Goal: Task Accomplishment & Management: Use online tool/utility

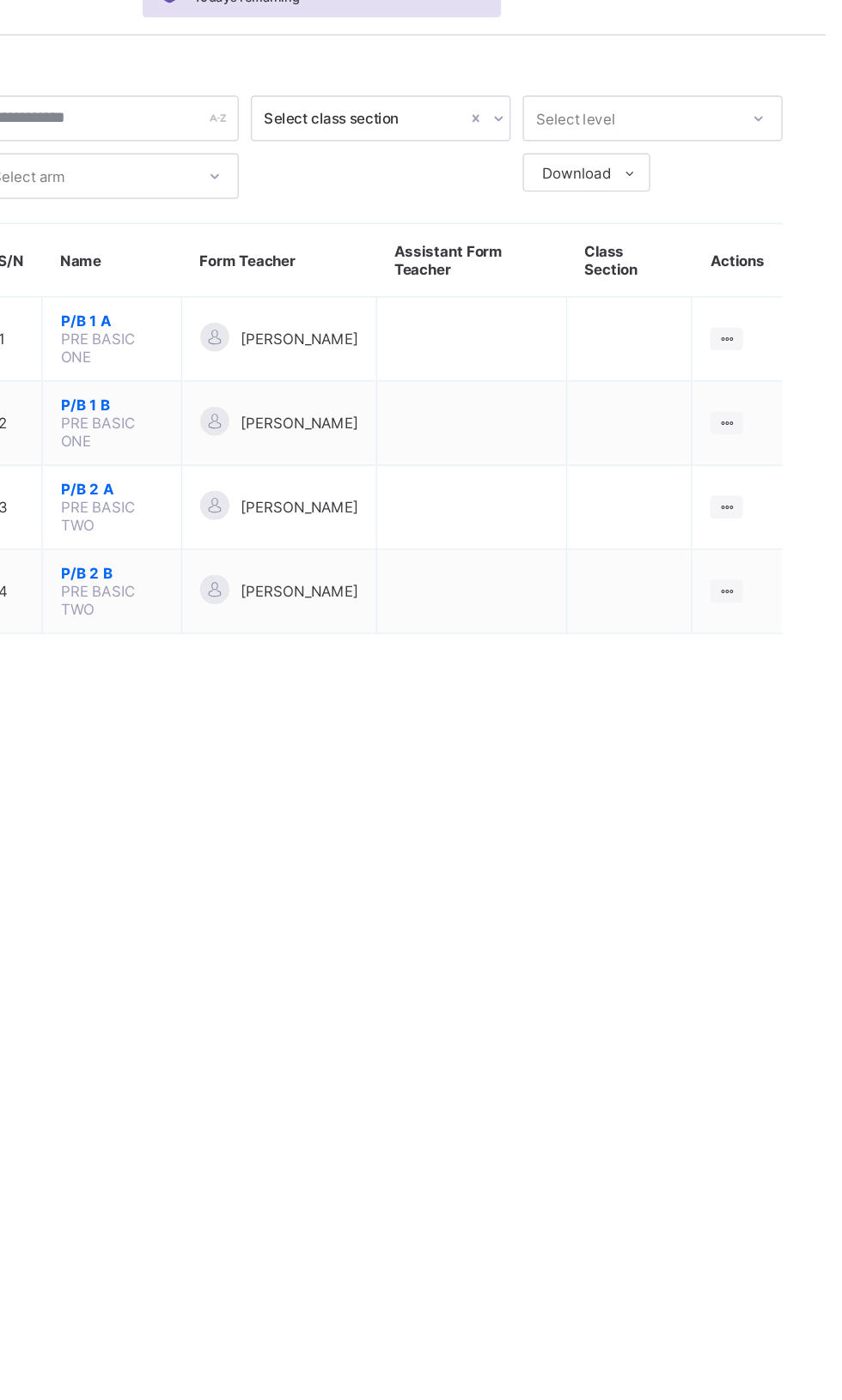
click at [0, 0] on ul "View Class" at bounding box center [0, 0] width 0 height 0
click at [0, 0] on div "View Class" at bounding box center [0, 0] width 0 height 0
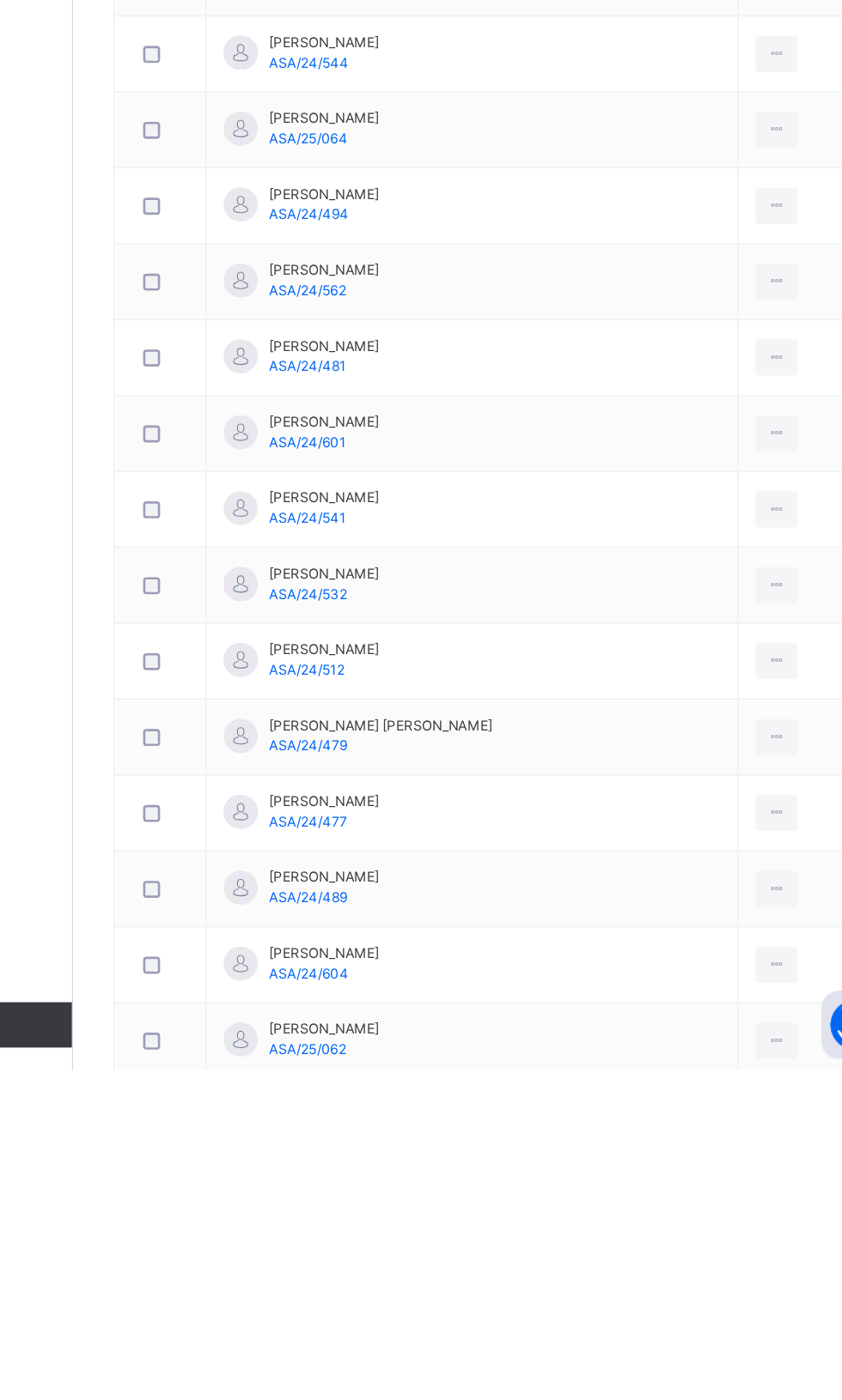
scroll to position [174, 0]
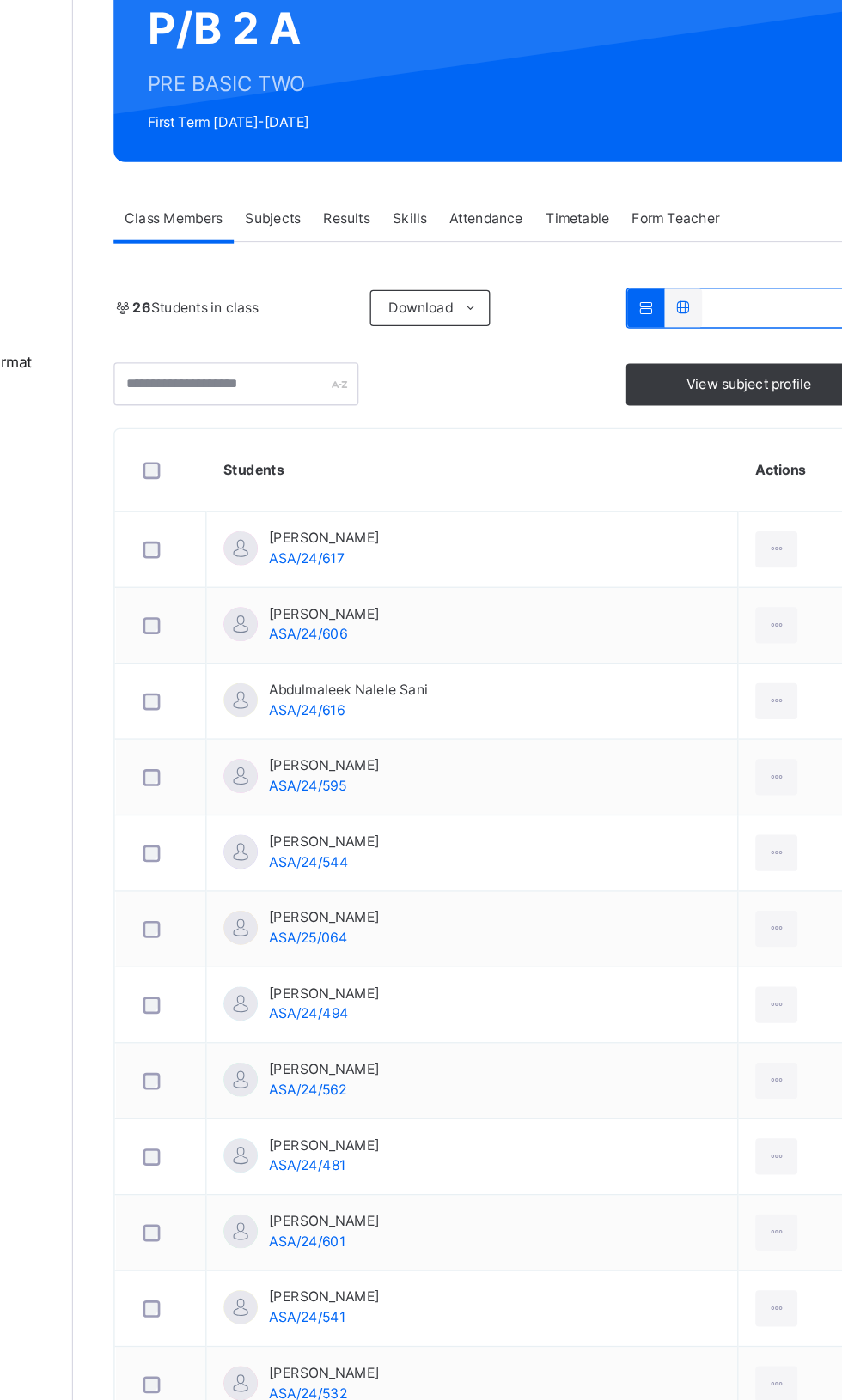
click at [523, 163] on span "Attendance" at bounding box center [519, 166] width 56 height 16
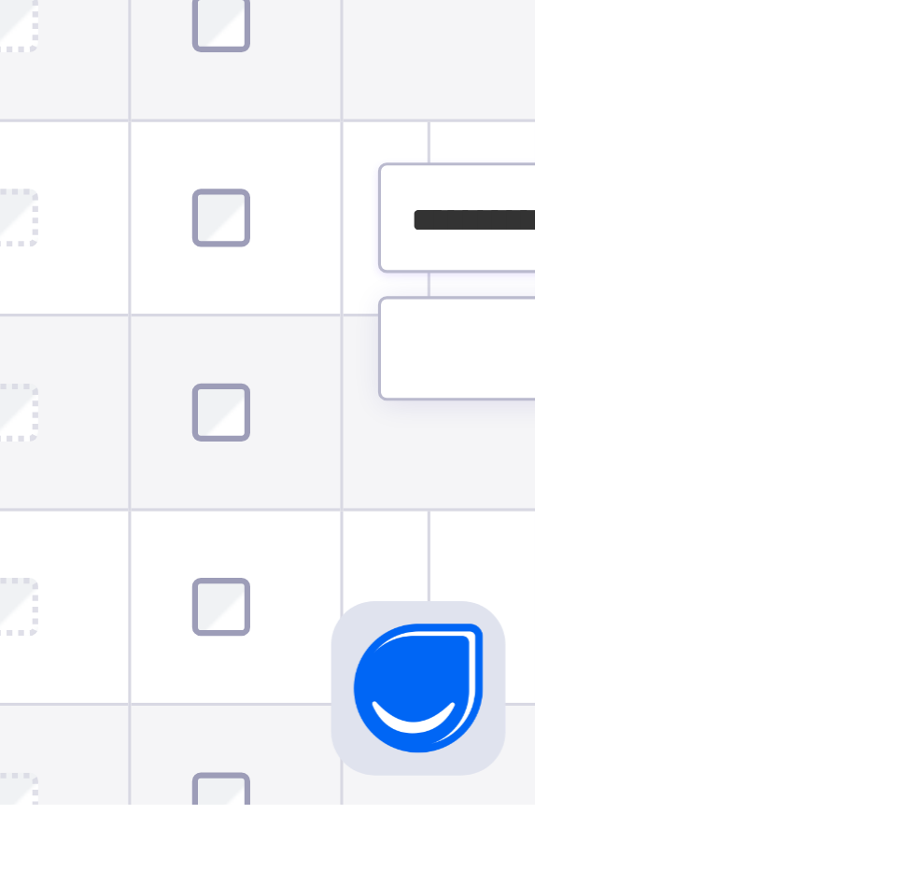
scroll to position [0, 0]
type input "**********"
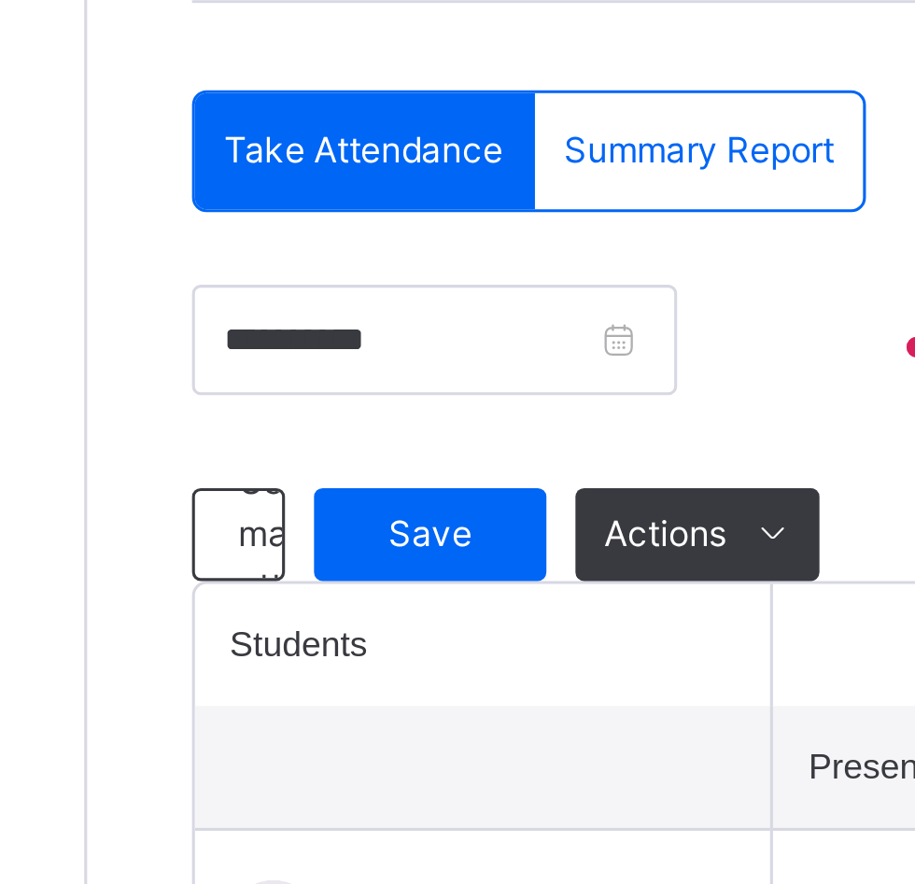
click at [320, 568] on div "Save" at bounding box center [334, 560] width 75 height 30
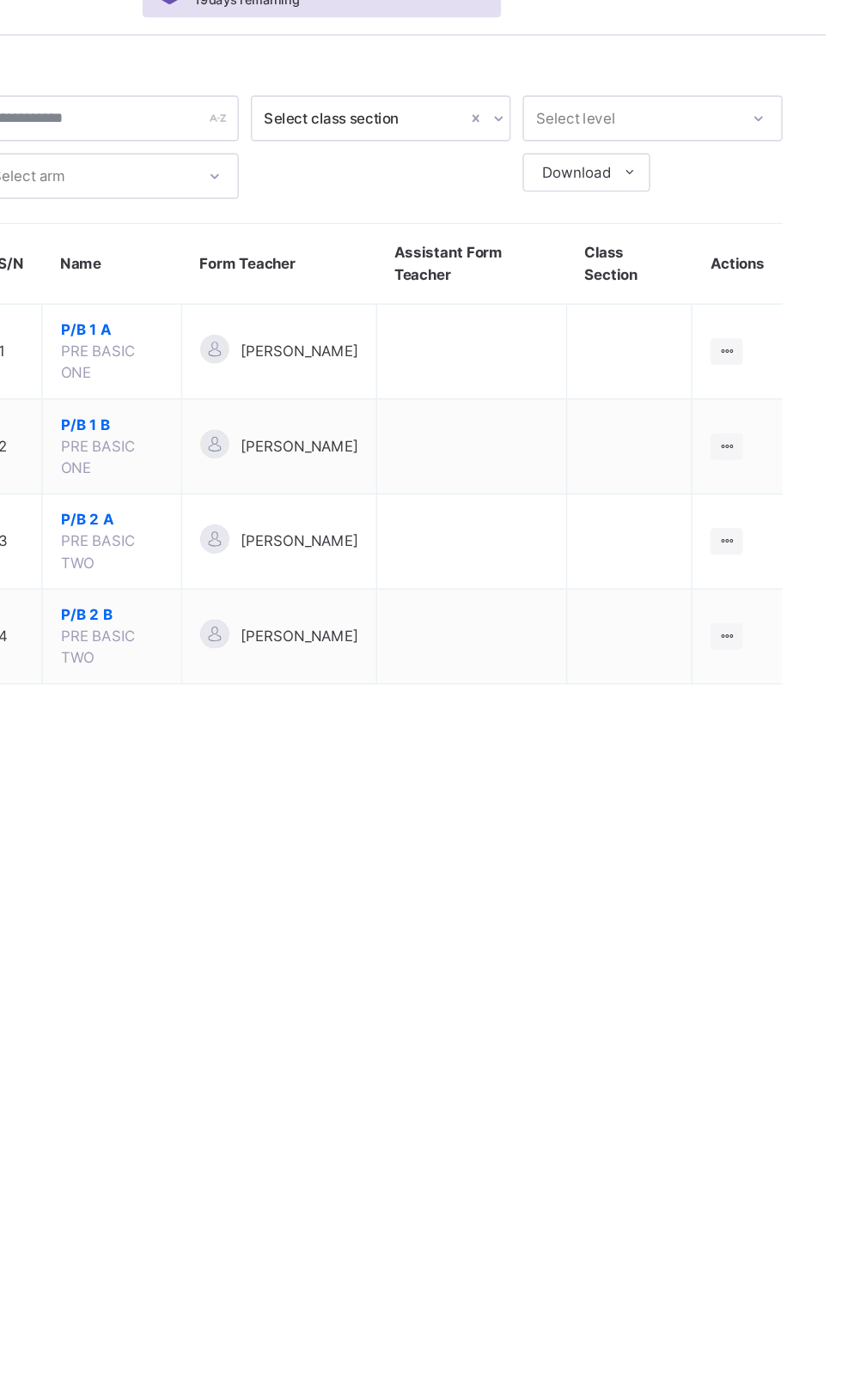
click at [776, 497] on icon at bounding box center [771, 498] width 15 height 13
click at [0, 0] on div "View Class" at bounding box center [0, 0] width 0 height 0
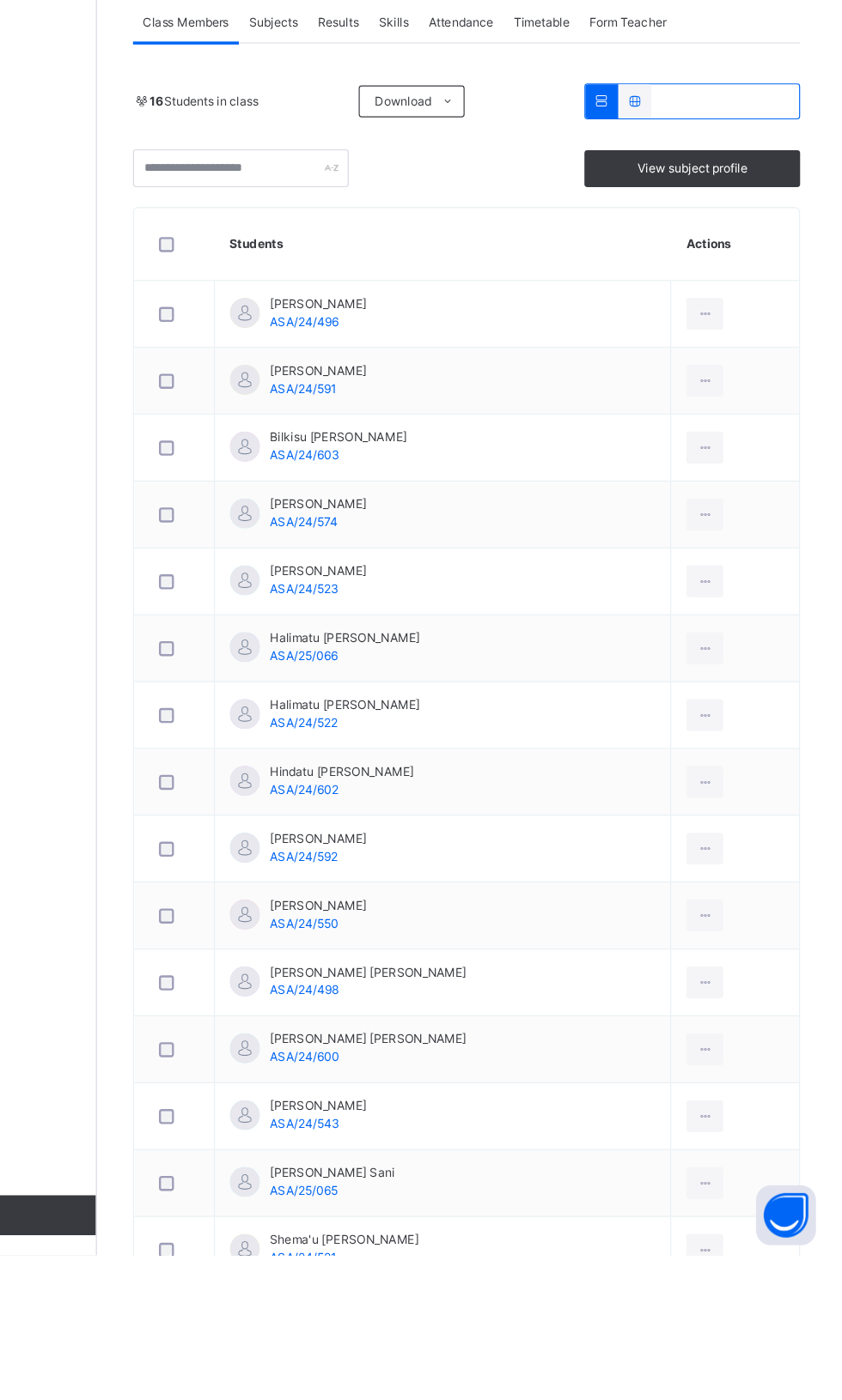
click at [525, 341] on span "Attendance" at bounding box center [519, 339] width 56 height 16
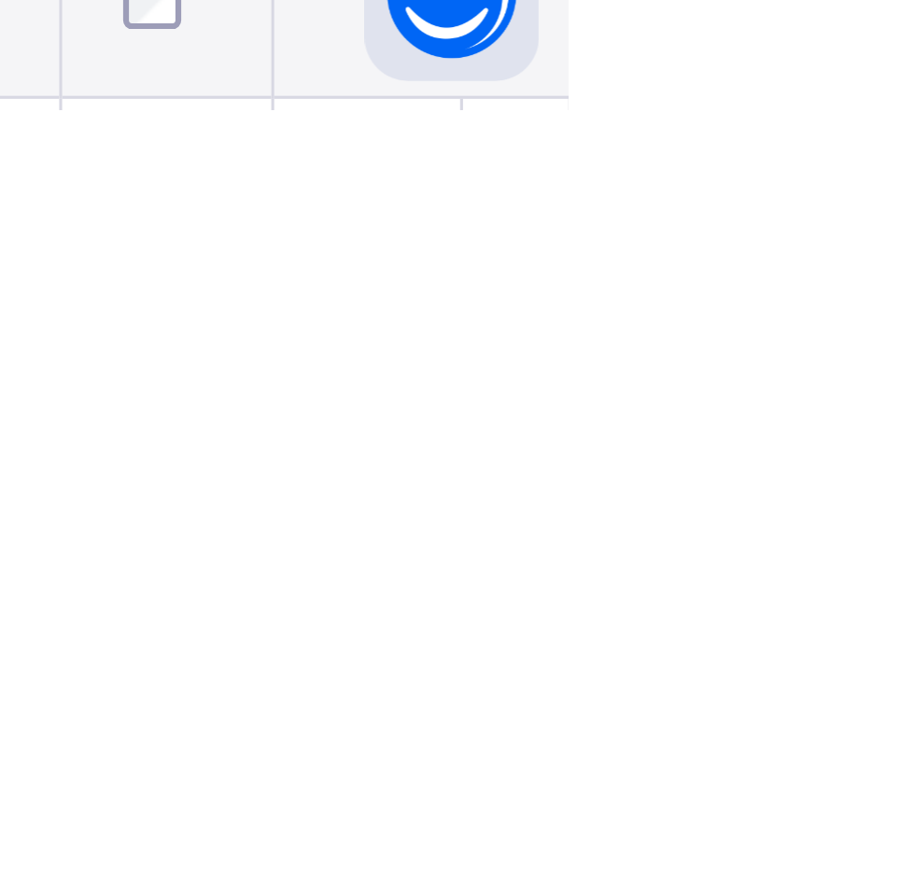
scroll to position [447, 0]
type input "**********"
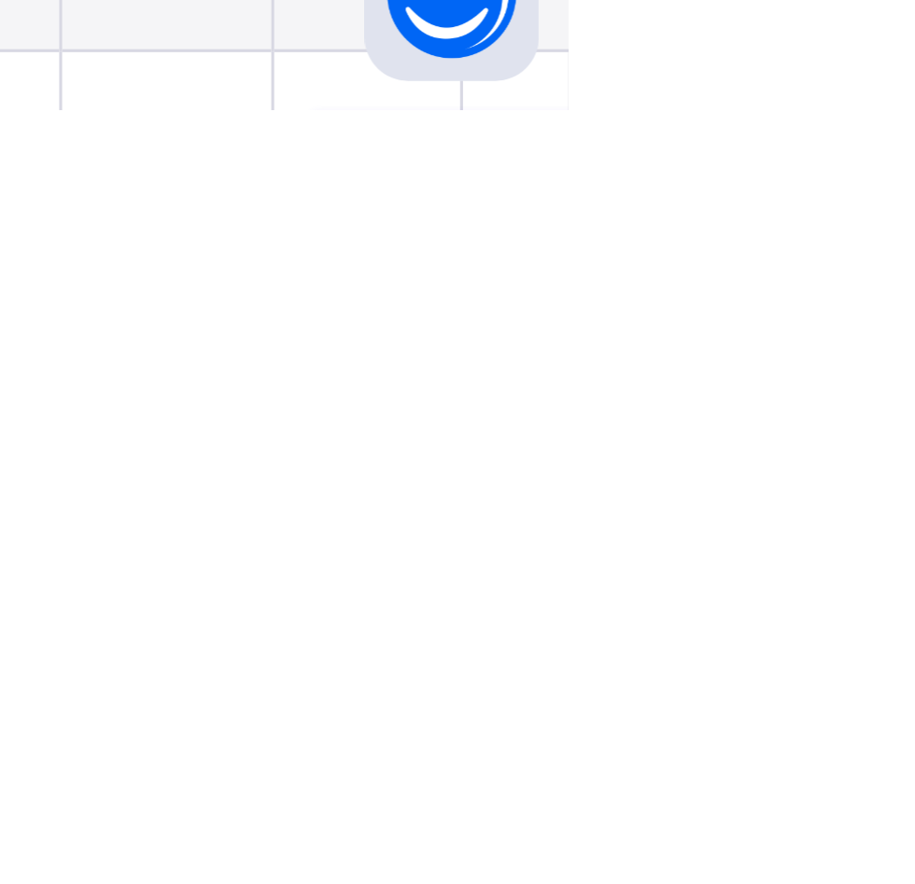
scroll to position [460, 0]
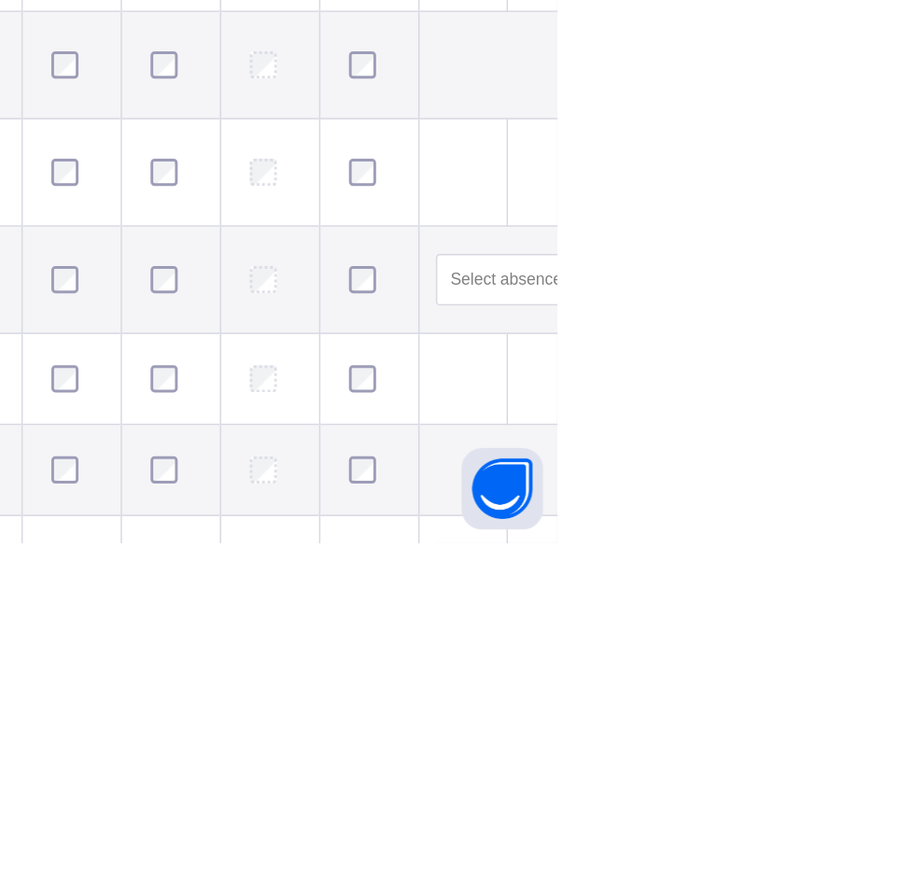
type input "**********"
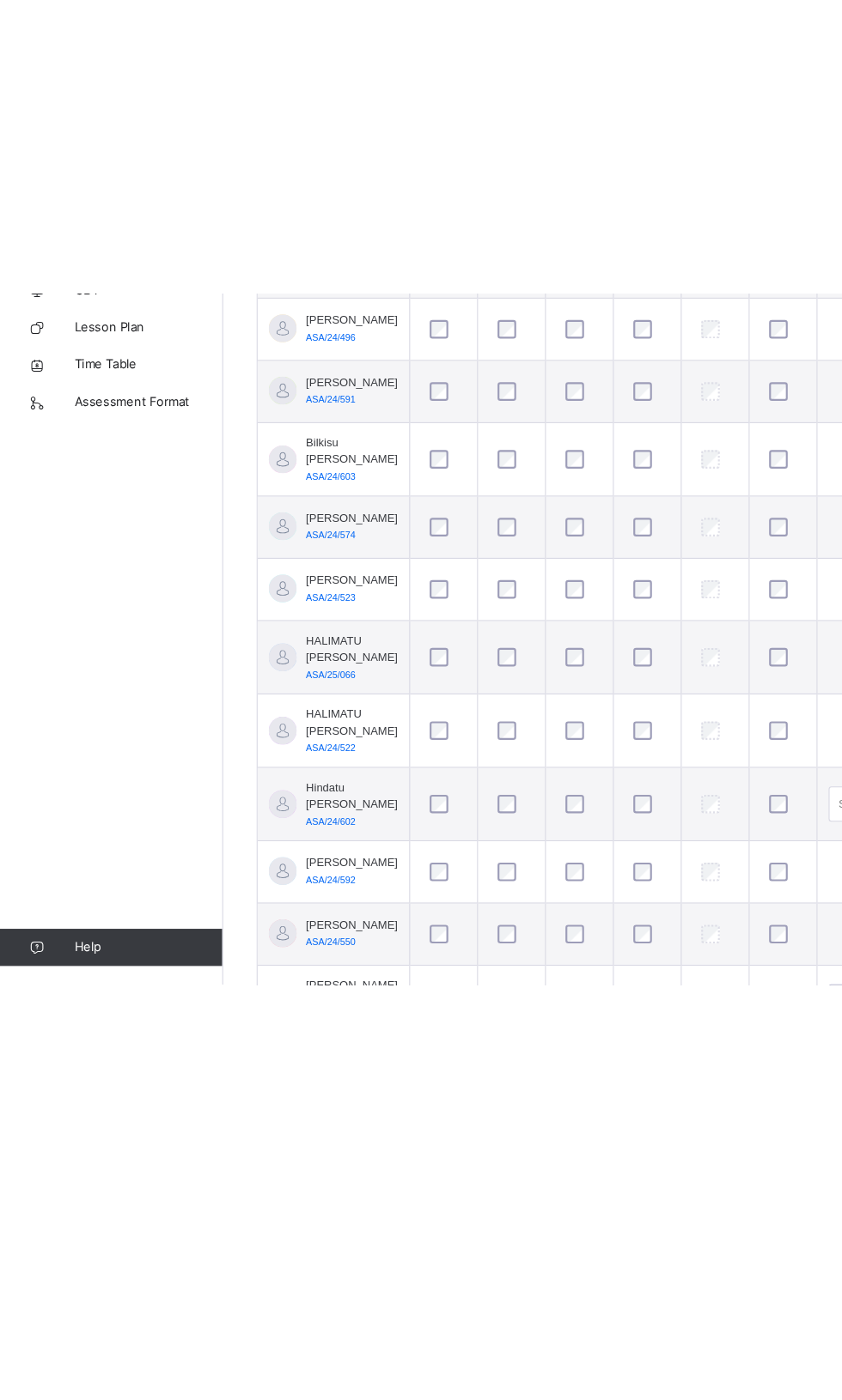
scroll to position [0, 0]
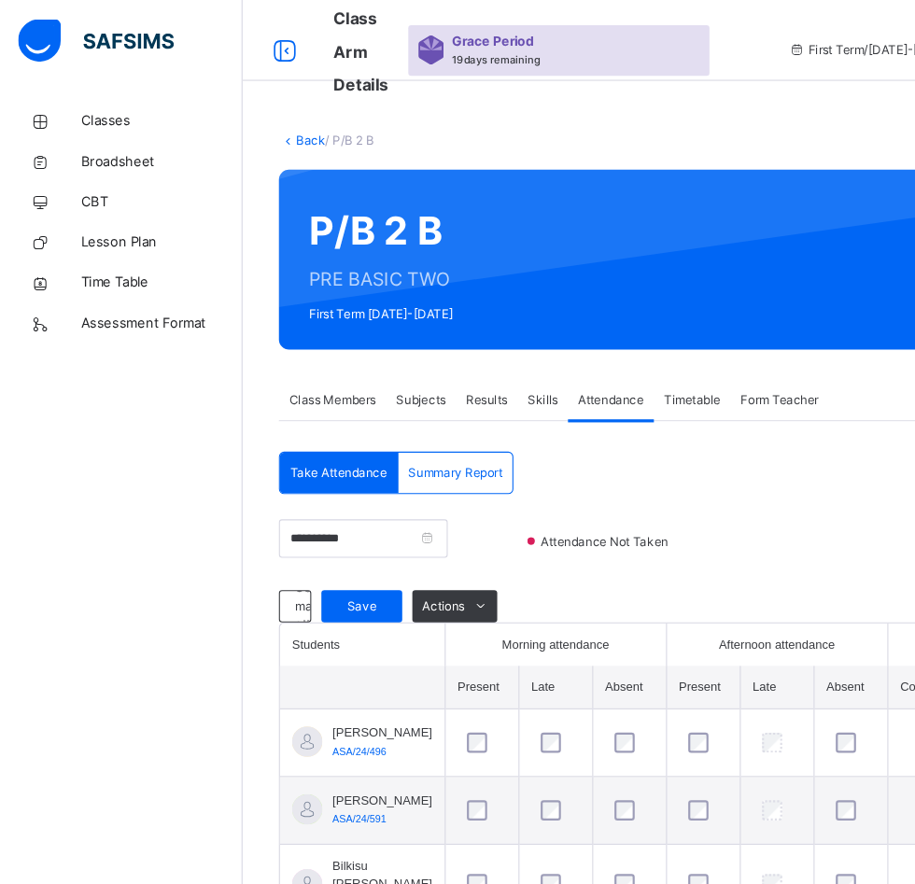
click at [349, 551] on div "Save" at bounding box center [334, 560] width 75 height 30
